Goal: Navigation & Orientation: Go to known website

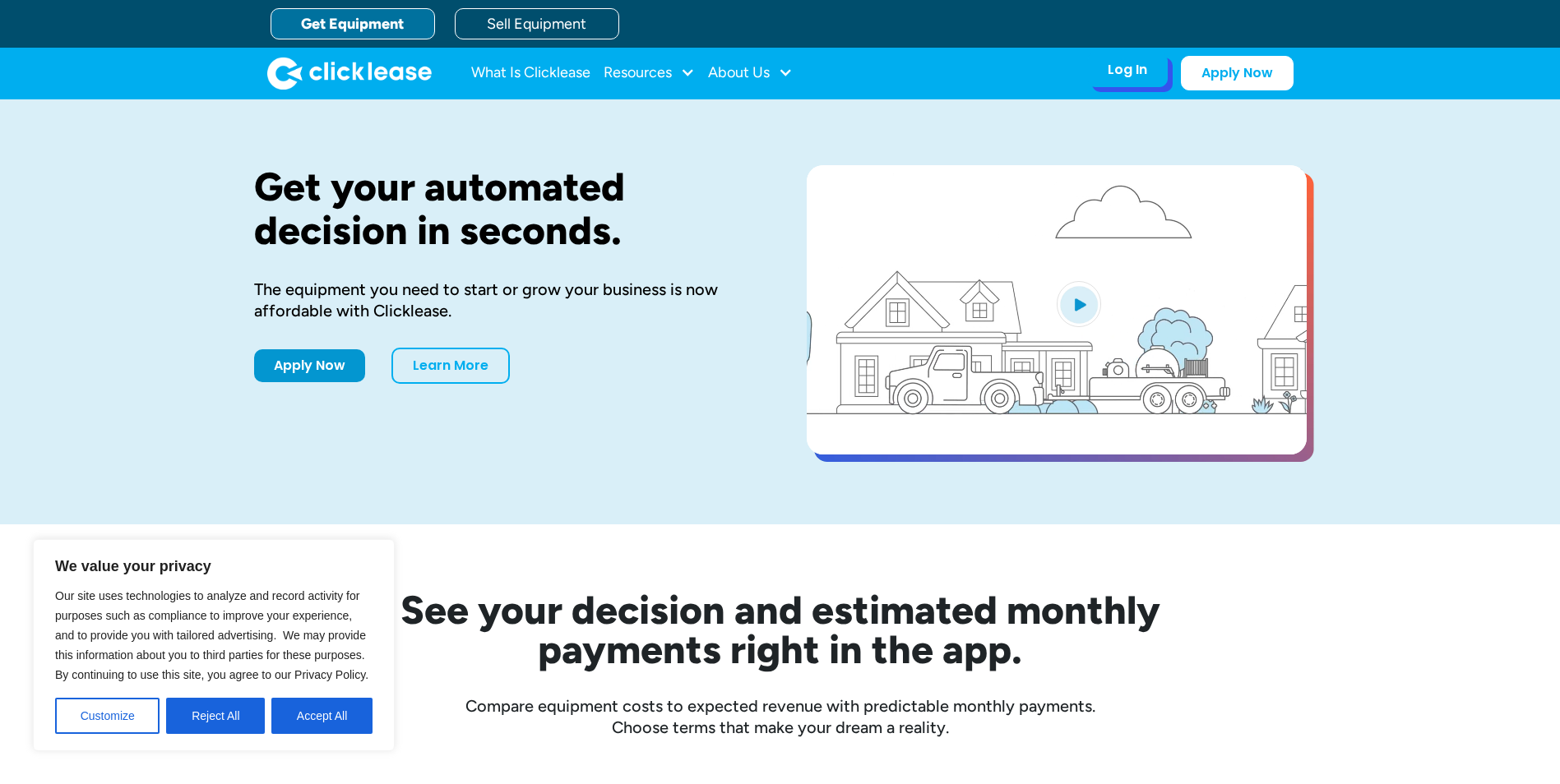
click at [1119, 75] on div "Log In" at bounding box center [1127, 70] width 39 height 17
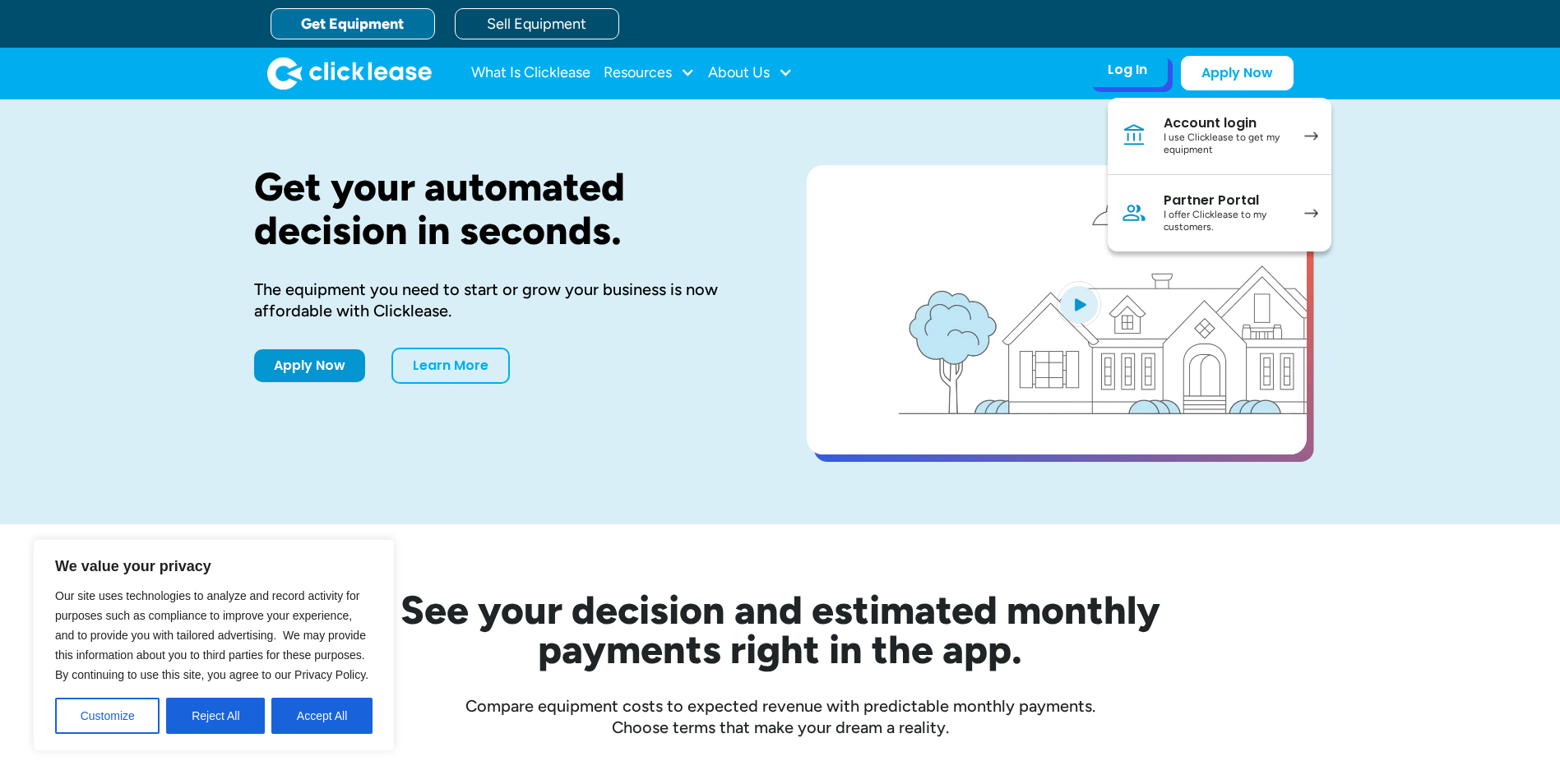
click at [1280, 134] on div "I use Clicklease to get my equipment" at bounding box center [1226, 144] width 124 height 26
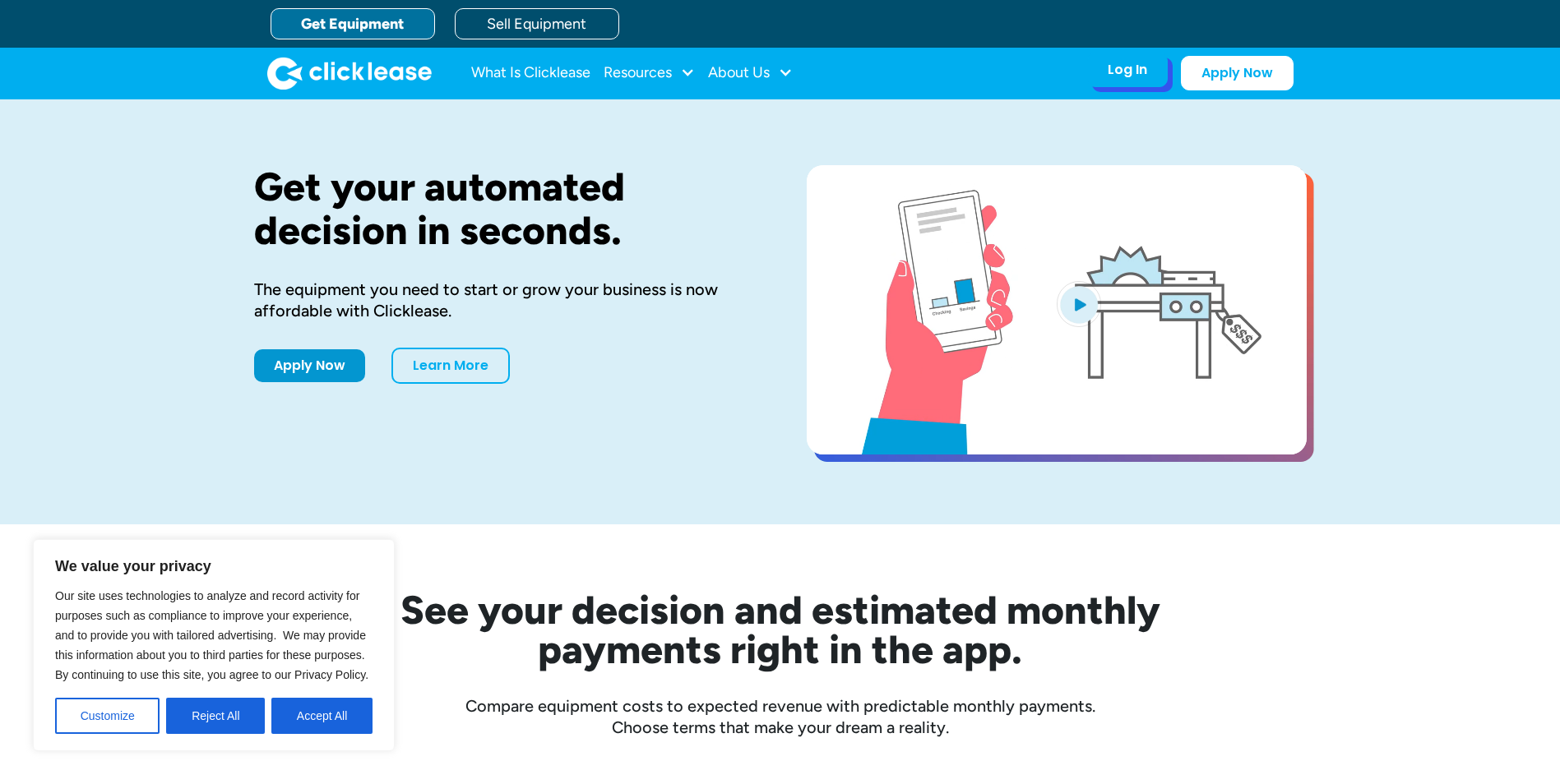
click at [1125, 73] on div "Log In" at bounding box center [1127, 70] width 39 height 17
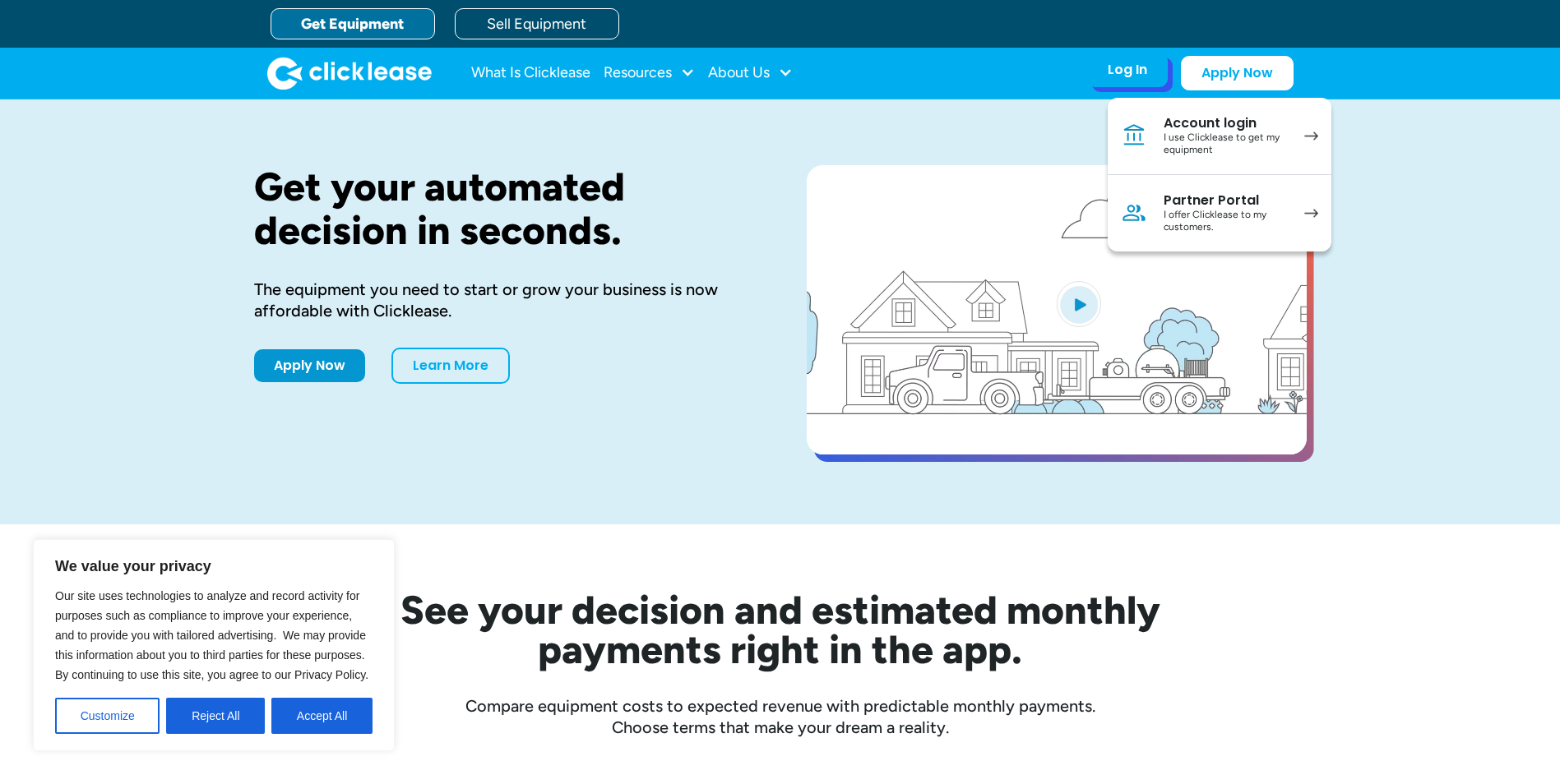
click at [1309, 214] on img at bounding box center [1311, 213] width 14 height 9
